Goal: Task Accomplishment & Management: Manage account settings

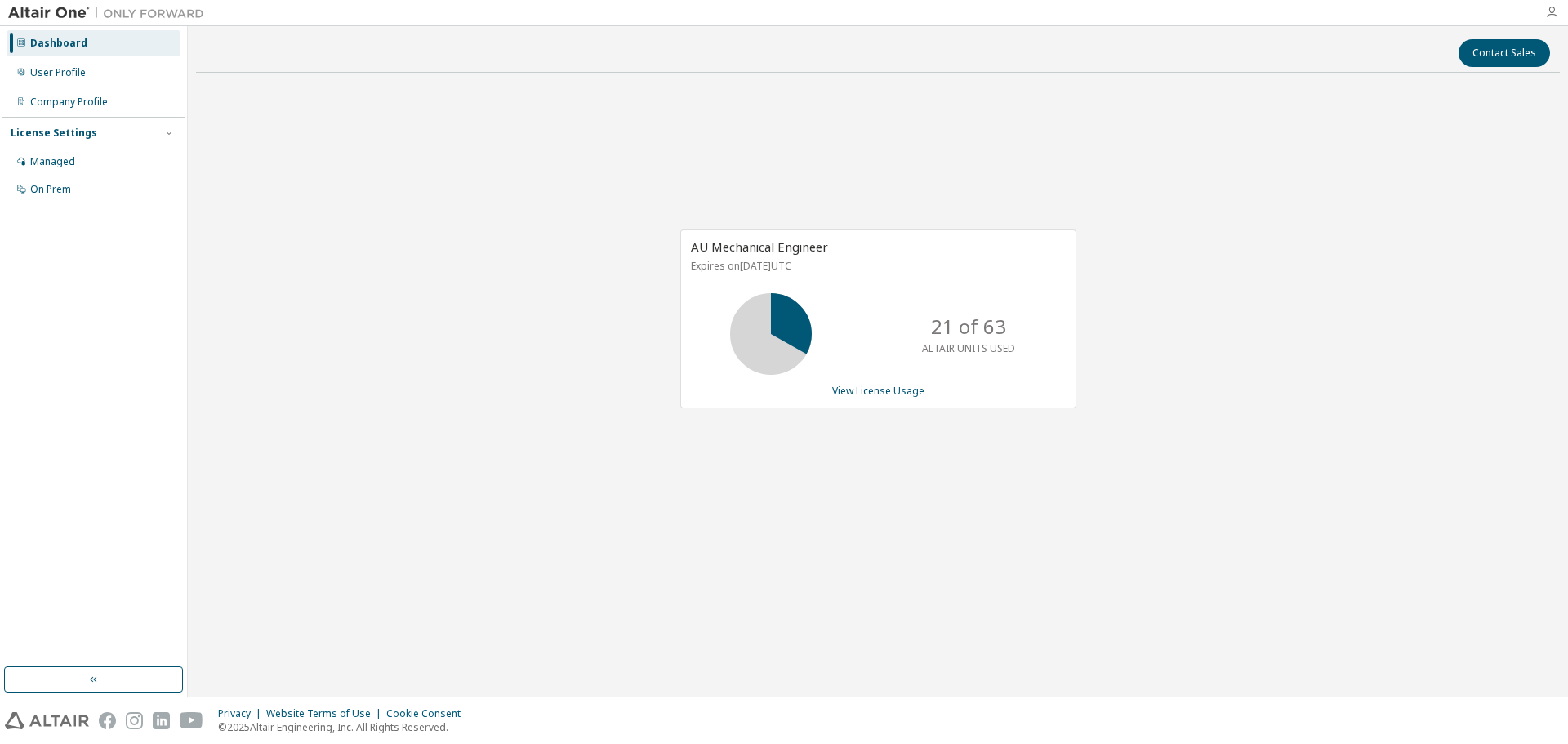
click at [1547, 10] on icon "button" at bounding box center [1552, 13] width 13 height 13
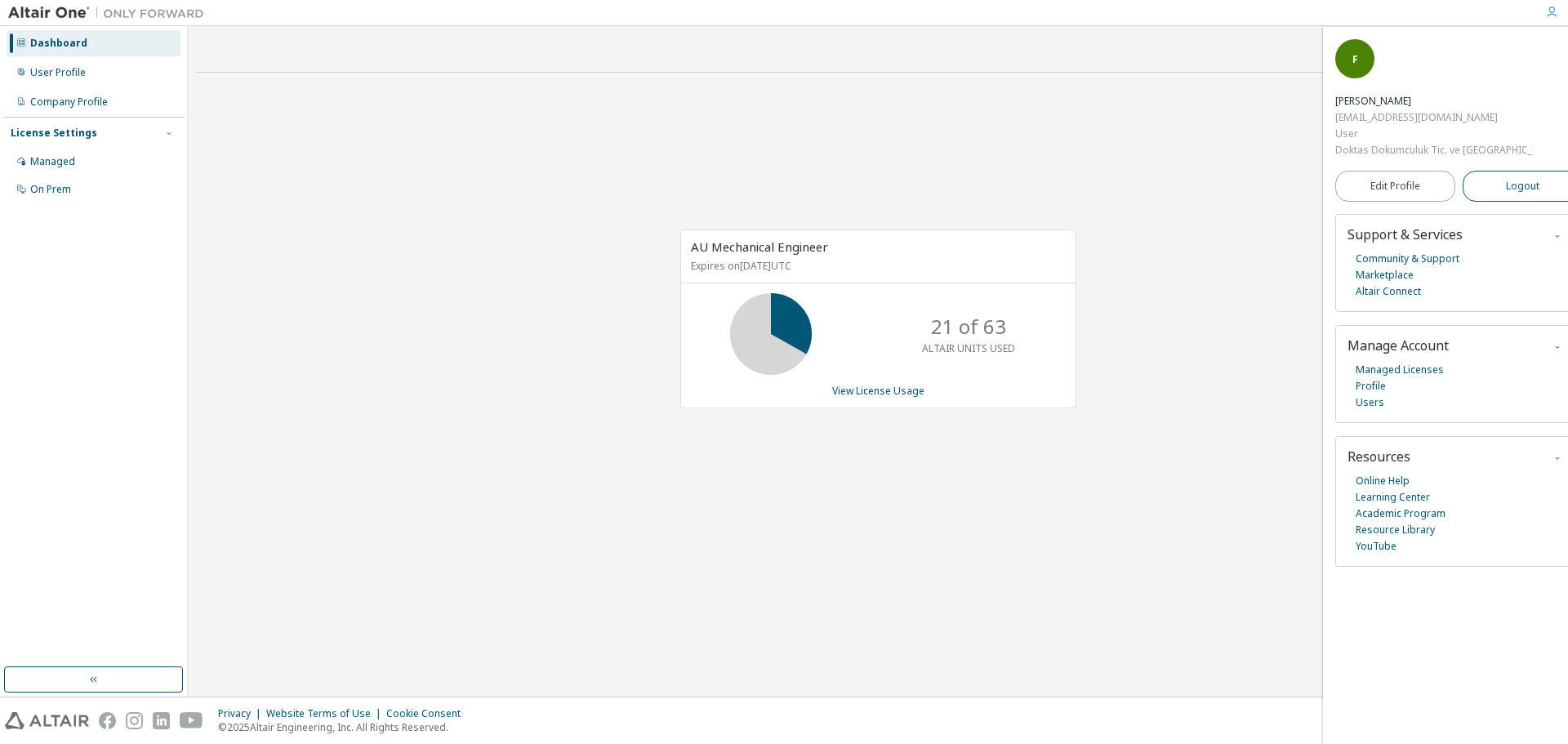
click at [1506, 178] on span "Logout" at bounding box center [1523, 185] width 34 height 16
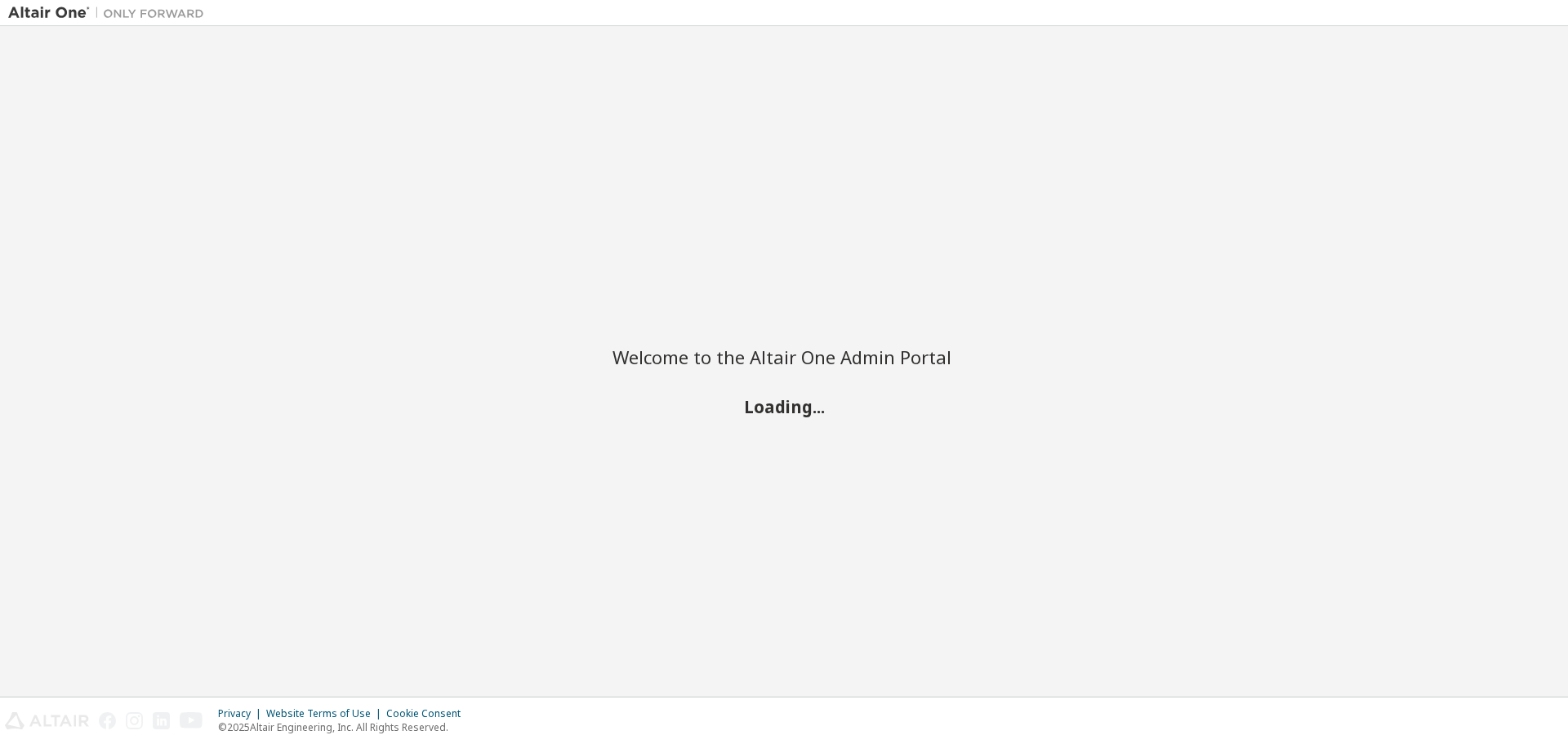
click at [1505, 132] on div "Welcome to the Altair One Admin Portal Loading..." at bounding box center [784, 361] width 1551 height 655
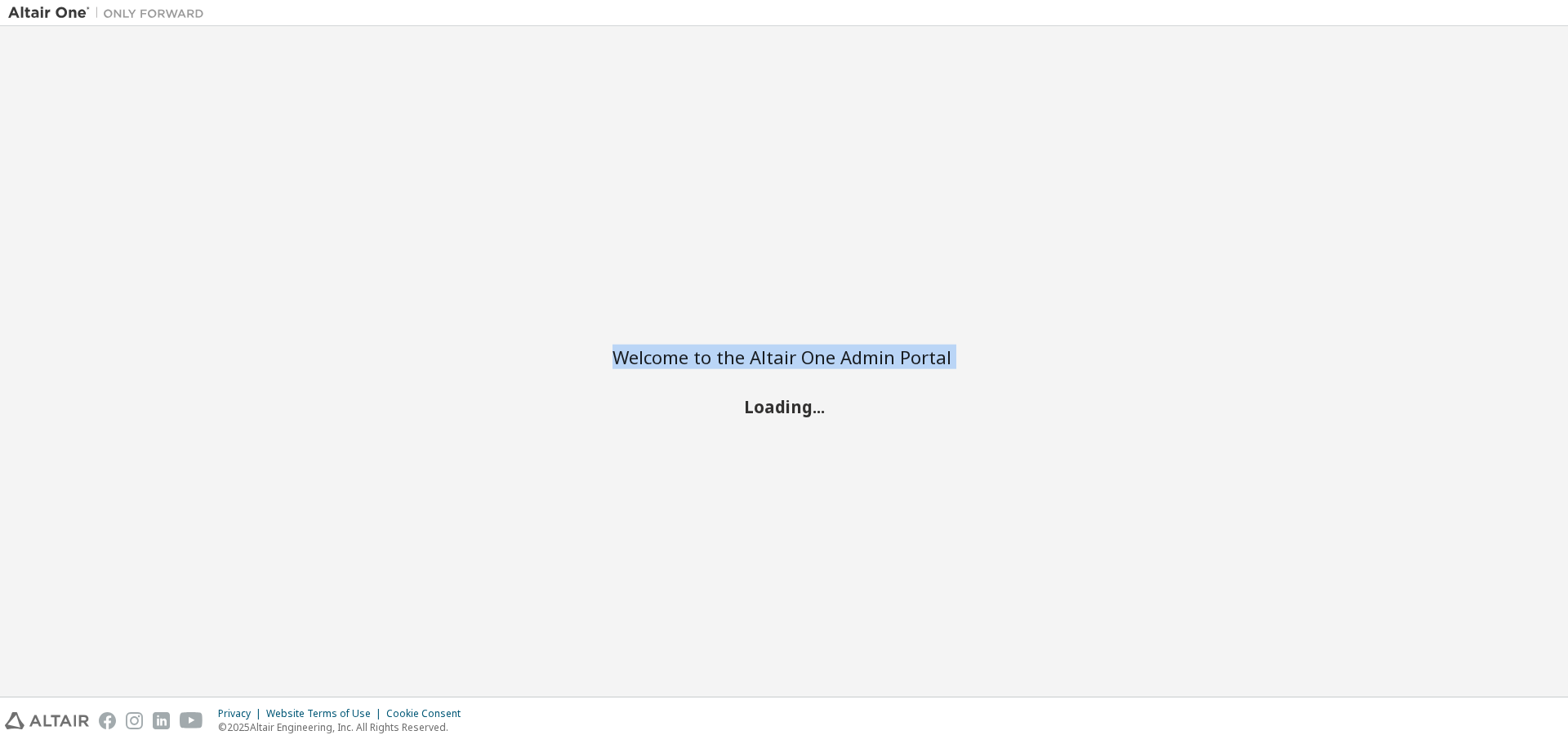
click at [1505, 132] on div "Welcome to the Altair One Admin Portal Loading..." at bounding box center [784, 361] width 1551 height 655
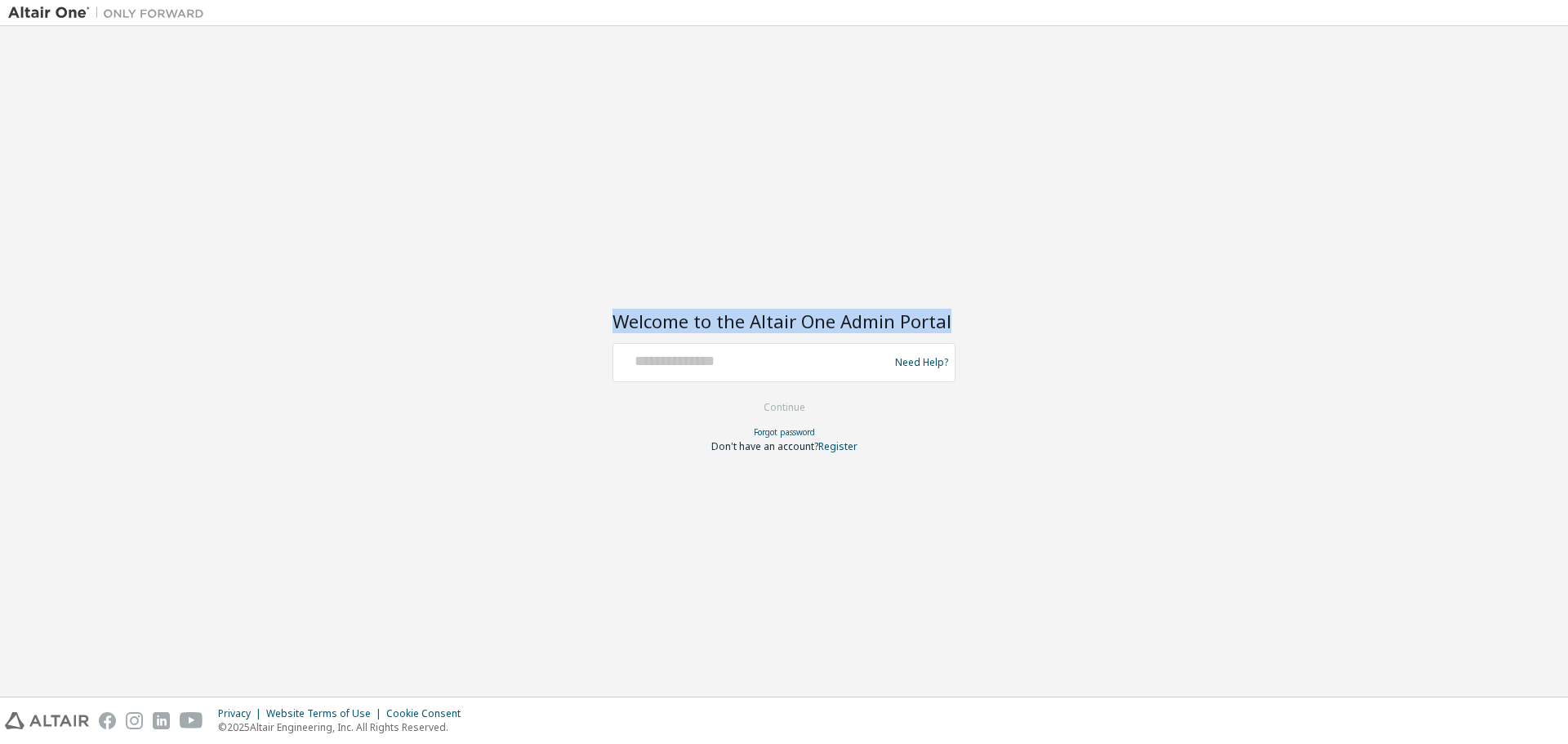
click at [1505, 132] on div "Welcome to the Altair One Admin Portal Need Help? Please make sure that you pro…" at bounding box center [784, 361] width 1551 height 655
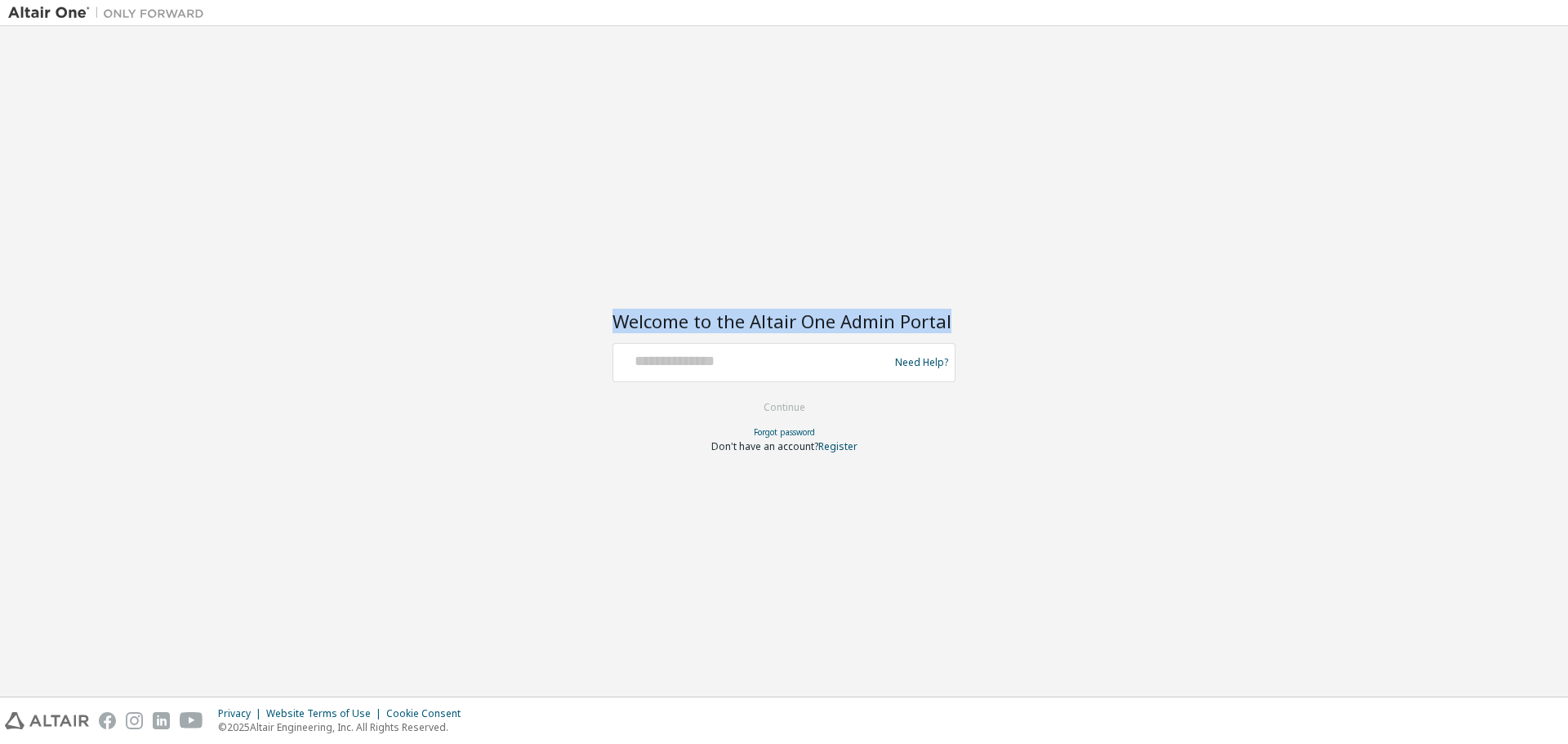
click at [1505, 132] on div "Welcome to the Altair One Admin Portal Need Help? Please make sure that you pro…" at bounding box center [784, 361] width 1551 height 655
